Goal: Navigation & Orientation: Find specific page/section

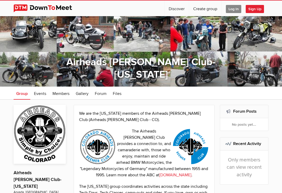
click at [234, 6] on span "Log In" at bounding box center [233, 9] width 15 height 8
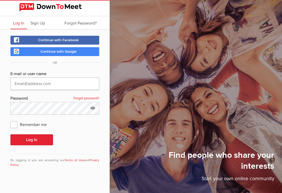
click at [71, 84] on input "text" at bounding box center [54, 83] width 89 height 13
type input "[EMAIL_ADDRESS][DOMAIN_NAME]"
click at [32, 140] on button "Log In" at bounding box center [31, 139] width 43 height 11
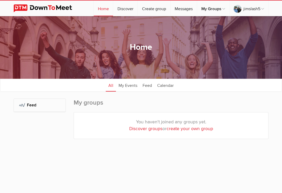
click at [39, 143] on div "My Groups: Feed" at bounding box center [40, 124] width 52 height 51
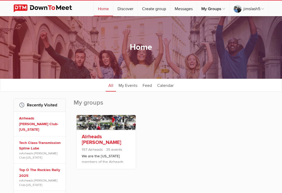
click at [104, 144] on link "Airheads [PERSON_NAME] Club-[US_STATE]" at bounding box center [101, 143] width 39 height 18
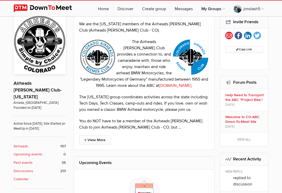
scroll to position [91, 0]
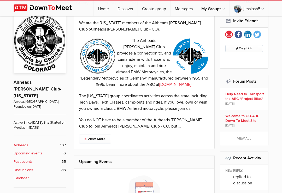
click at [19, 167] on b "Discussions" at bounding box center [24, 170] width 20 height 6
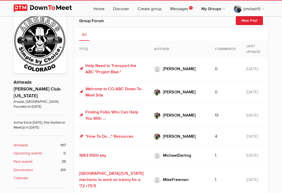
scroll to position [87, 0]
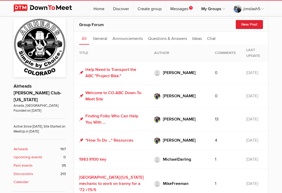
click at [17, 171] on b "Discussions" at bounding box center [24, 174] width 20 height 6
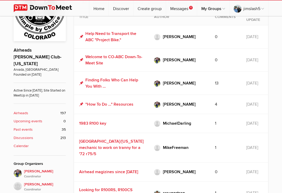
scroll to position [119, 0]
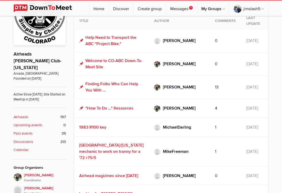
click at [32, 131] on b "Past events" at bounding box center [23, 134] width 19 height 6
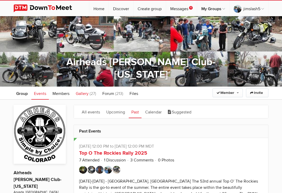
click at [82, 96] on span "Gallery" at bounding box center [82, 93] width 13 height 5
